Goal: Find contact information: Obtain details needed to contact an individual or organization

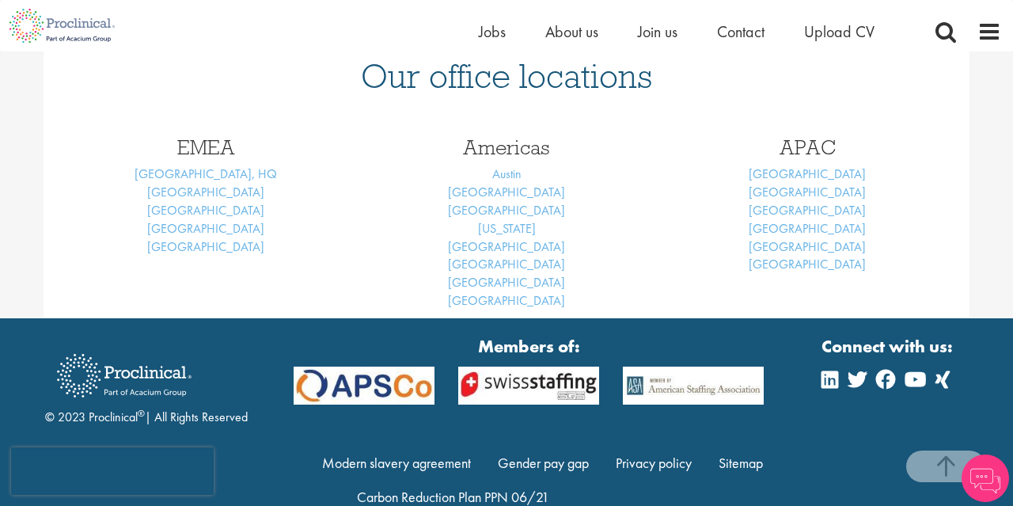
scroll to position [734, 0]
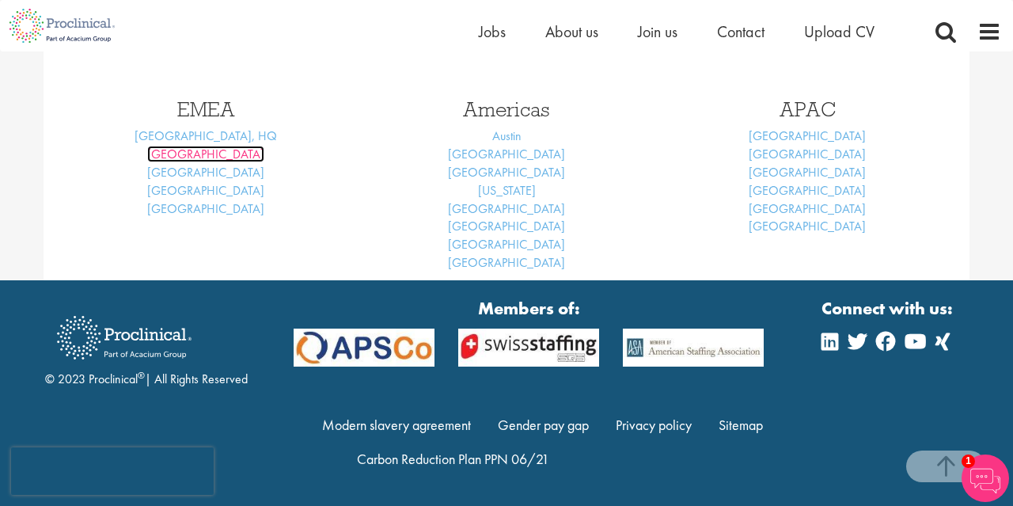
click at [218, 153] on link "Basel" at bounding box center [205, 154] width 117 height 17
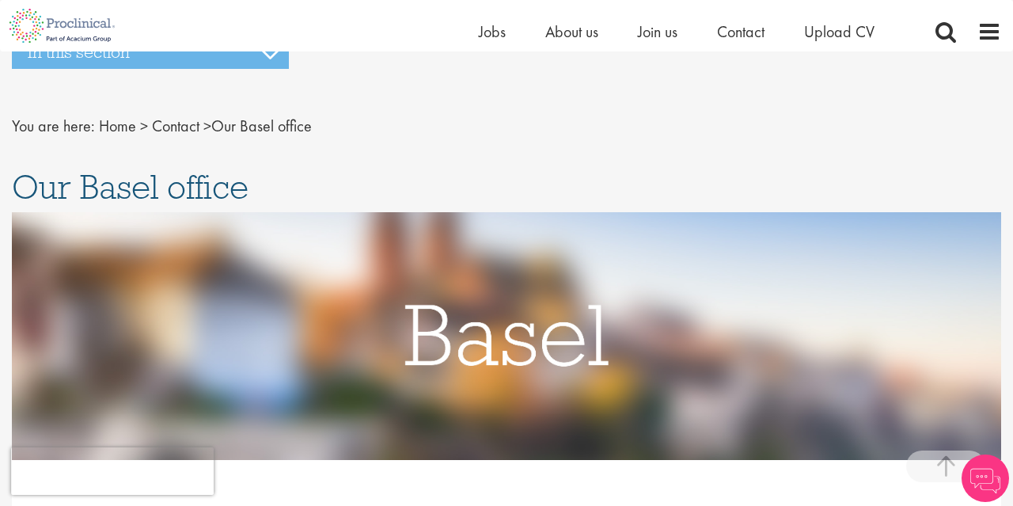
scroll to position [369, 0]
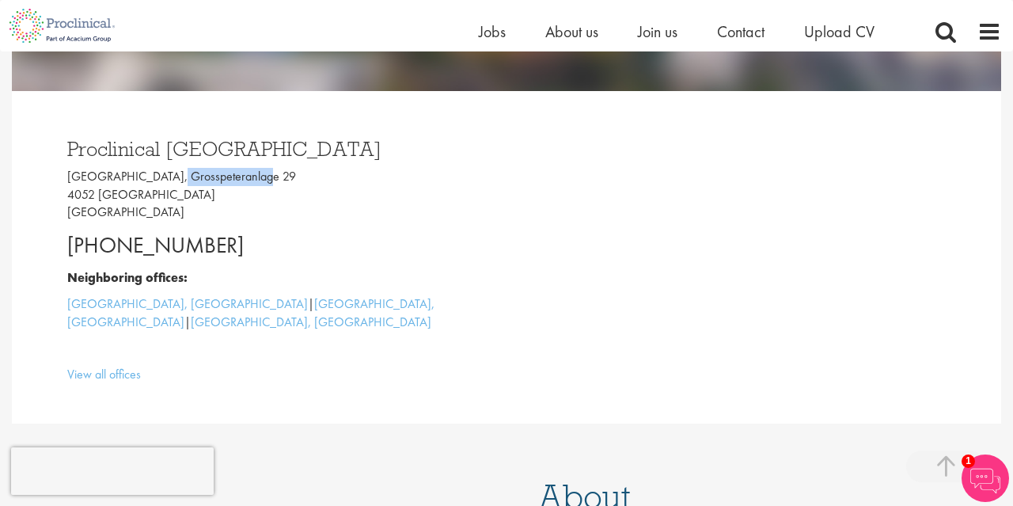
drag, startPoint x: 248, startPoint y: 181, endPoint x: 163, endPoint y: 181, distance: 84.7
click at [163, 181] on p "Grosspeter Tower, Grosspeteranlage 29 4052 Basel Switzerland" at bounding box center [281, 195] width 428 height 55
copy p "Grosspeteranlage"
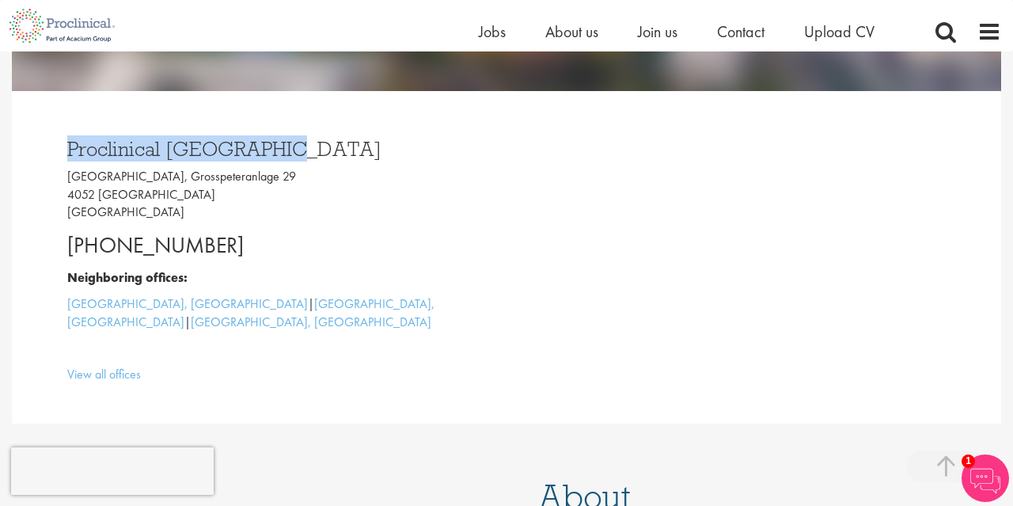
drag, startPoint x: 281, startPoint y: 155, endPoint x: 68, endPoint y: 157, distance: 213.0
click at [68, 157] on h3 "Proclinical Switzerland" at bounding box center [281, 149] width 428 height 21
copy h3 "Proclinical Switzerland"
